Goal: Find specific page/section: Find specific page/section

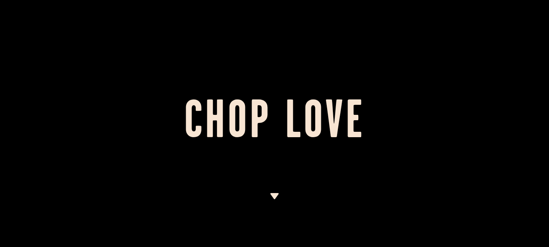
click at [274, 196] on img at bounding box center [275, 196] width 10 height 6
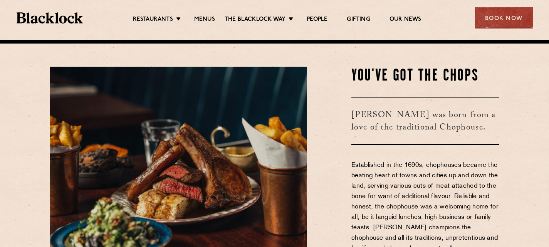
scroll to position [207, 0]
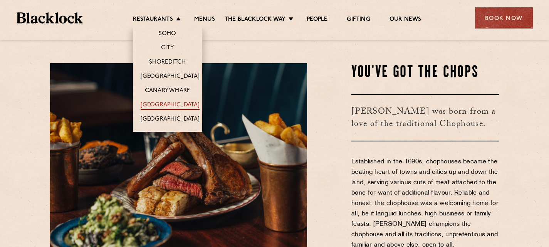
click at [176, 101] on link "[GEOGRAPHIC_DATA]" at bounding box center [170, 105] width 59 height 8
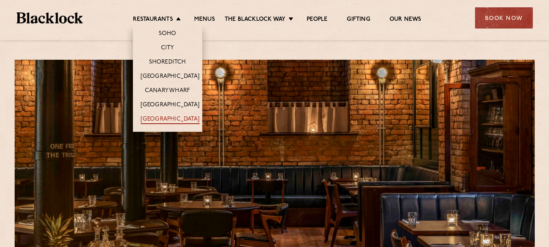
click at [176, 119] on link "[GEOGRAPHIC_DATA]" at bounding box center [170, 120] width 59 height 8
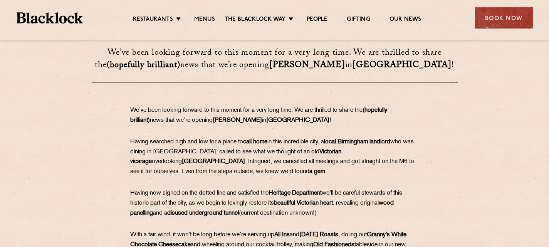
scroll to position [270, 0]
